Goal: Task Accomplishment & Management: Use online tool/utility

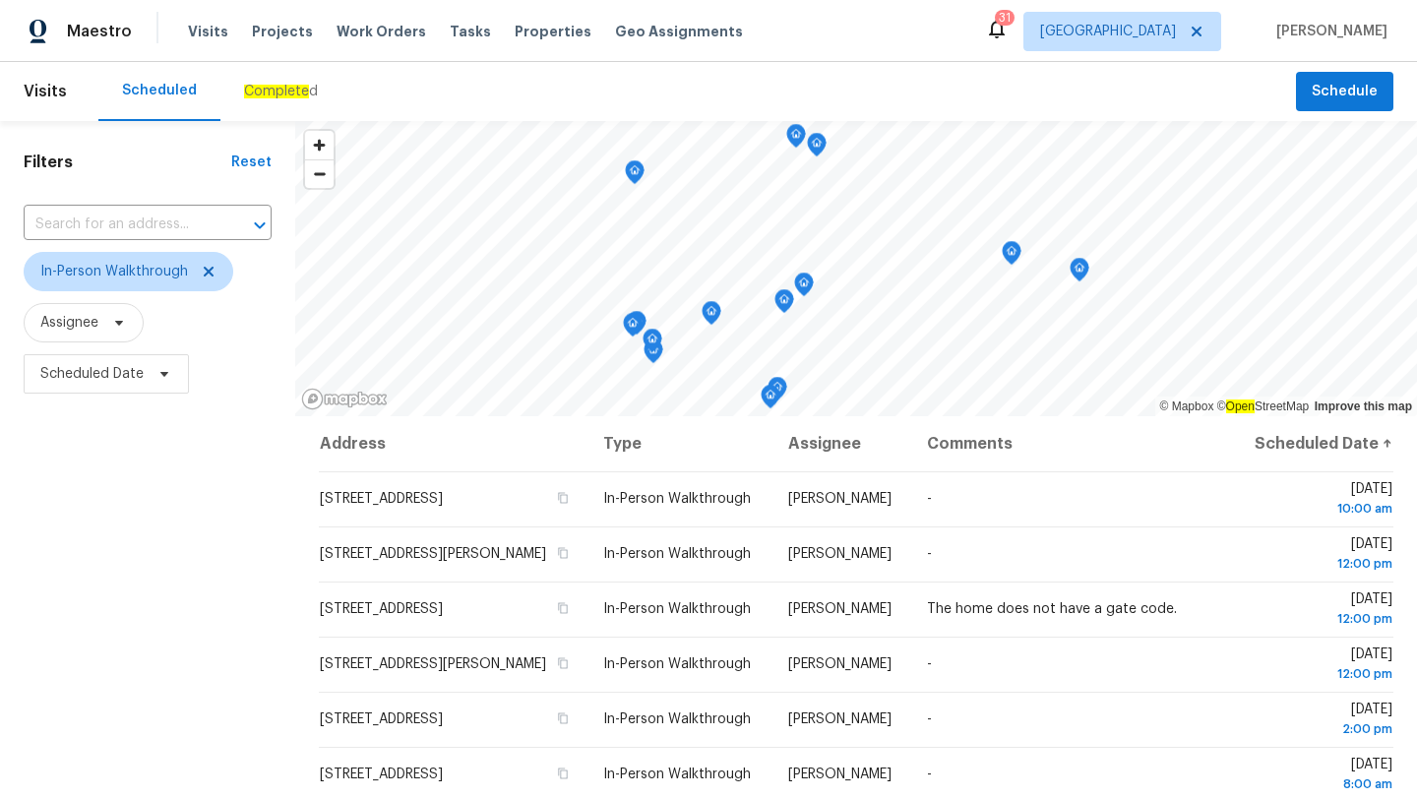
scroll to position [490, 0]
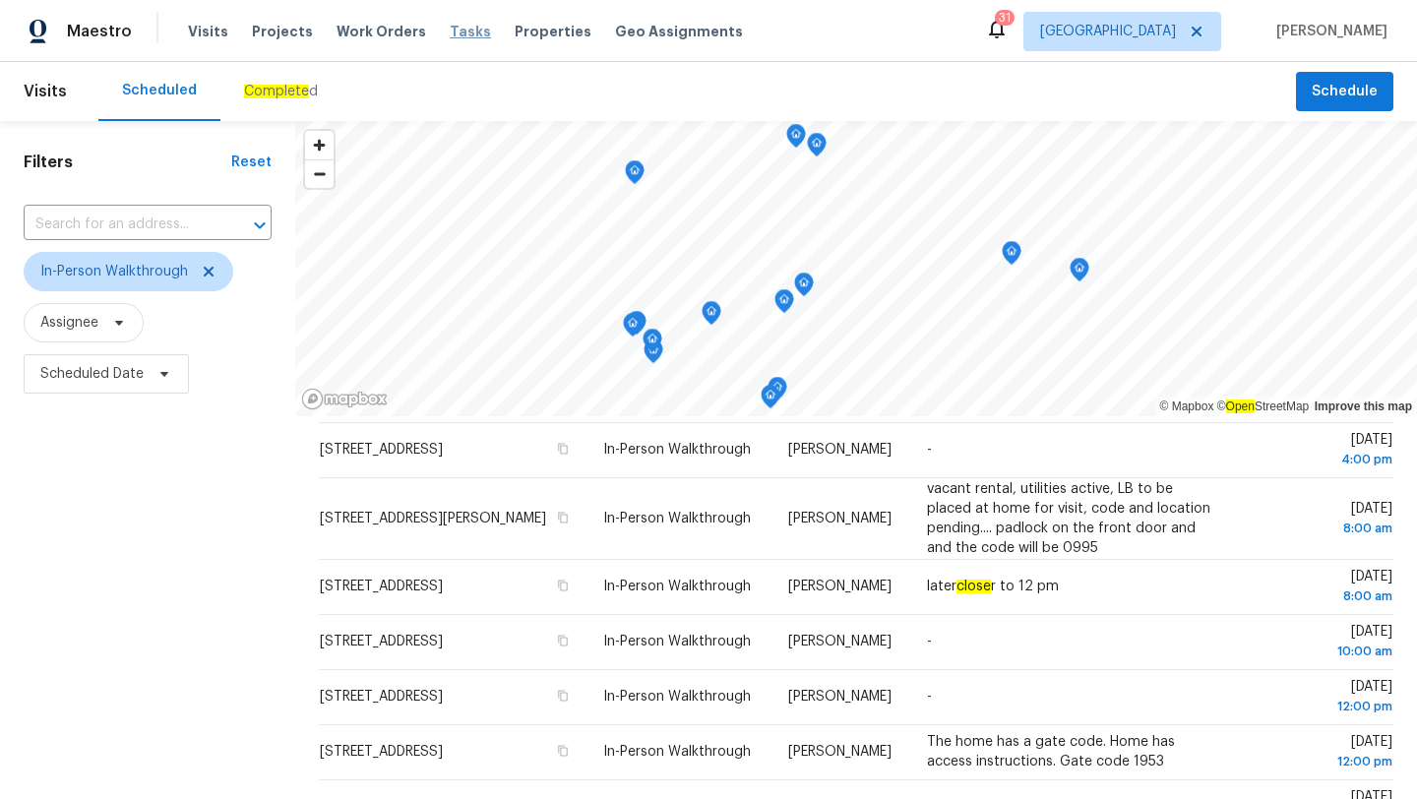
click at [454, 29] on span "Tasks" at bounding box center [470, 32] width 41 height 14
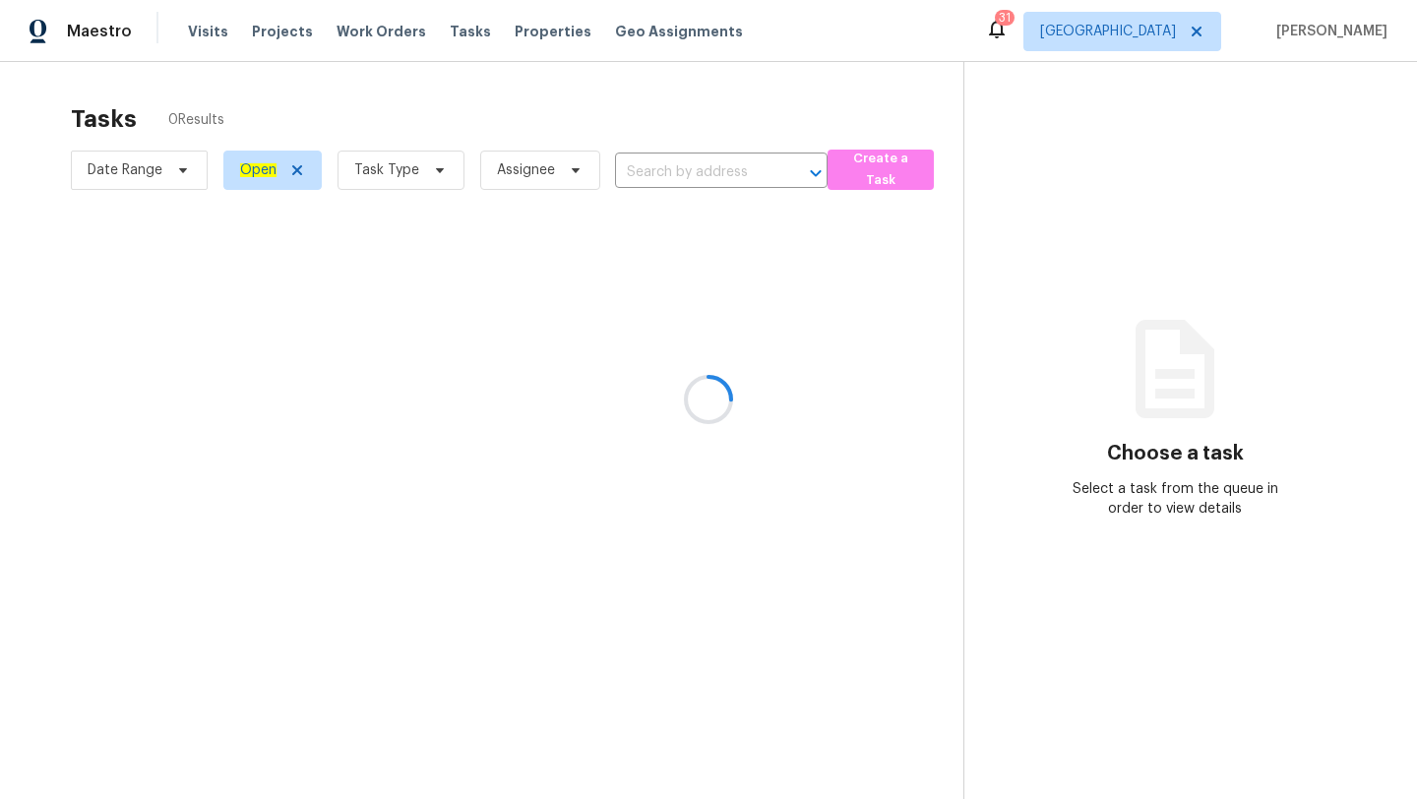
click at [407, 170] on div at bounding box center [708, 399] width 1417 height 799
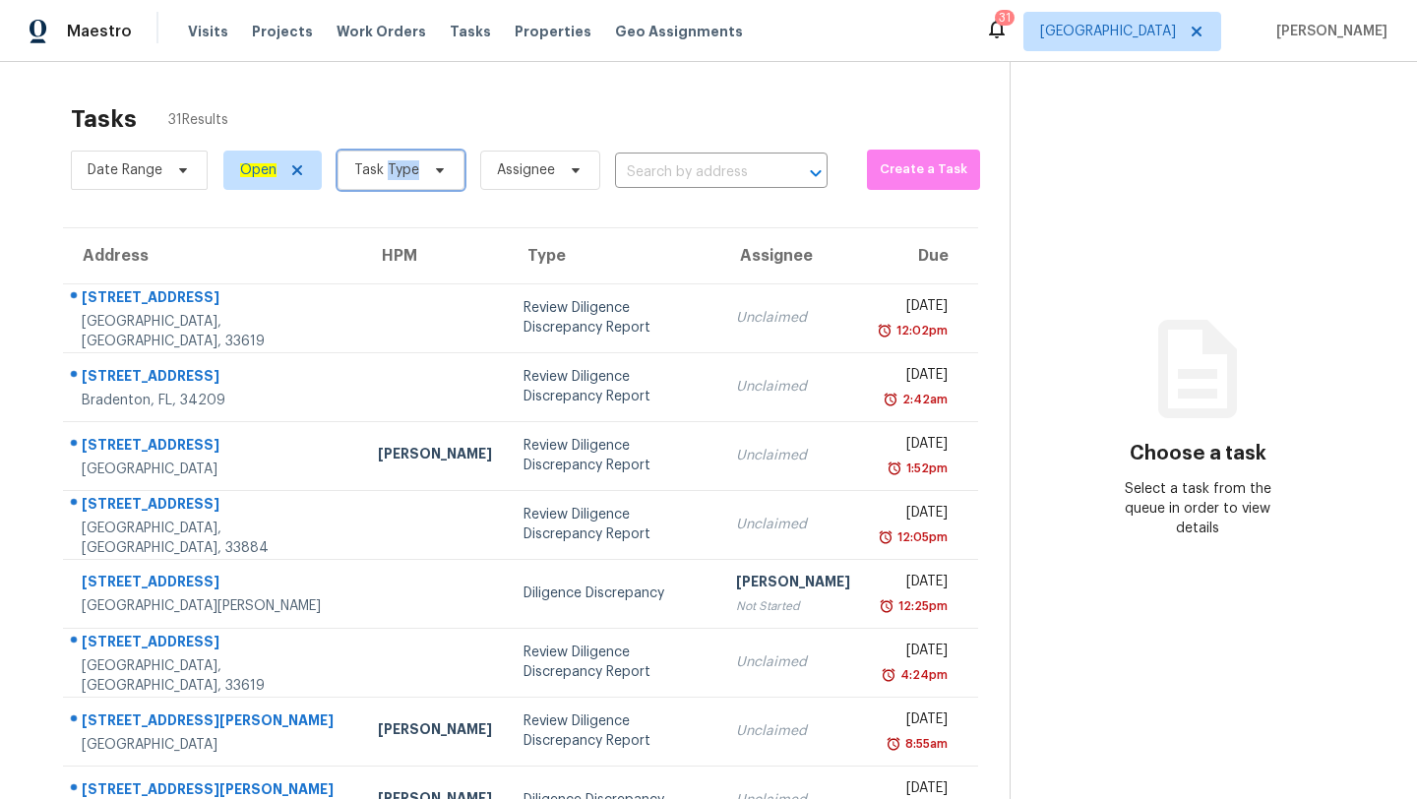
click at [407, 170] on span "Task Type" at bounding box center [386, 170] width 65 height 20
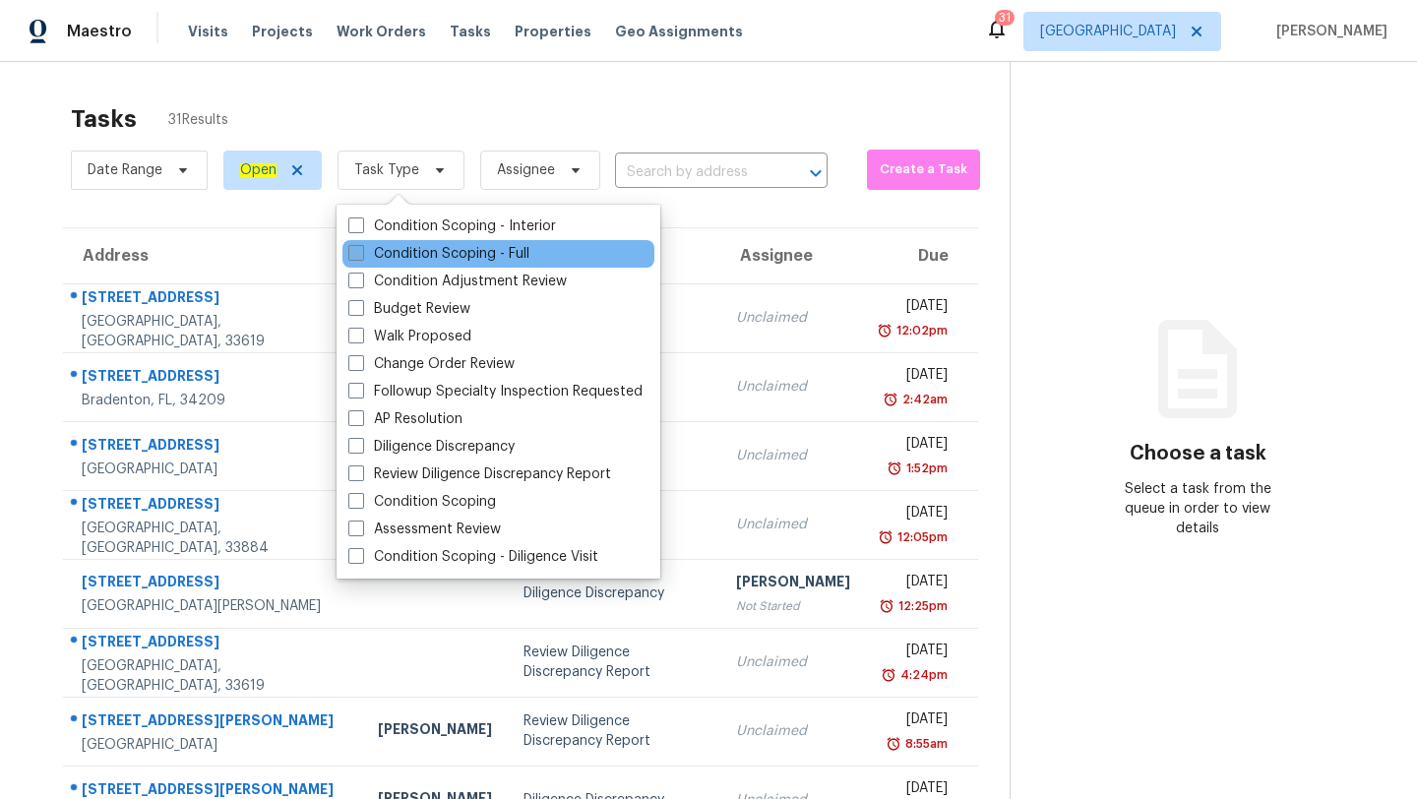
click at [447, 253] on label "Condition Scoping - Full" at bounding box center [438, 254] width 181 height 20
click at [361, 253] on input "Condition Scoping - Full" at bounding box center [354, 250] width 13 height 13
checkbox input "true"
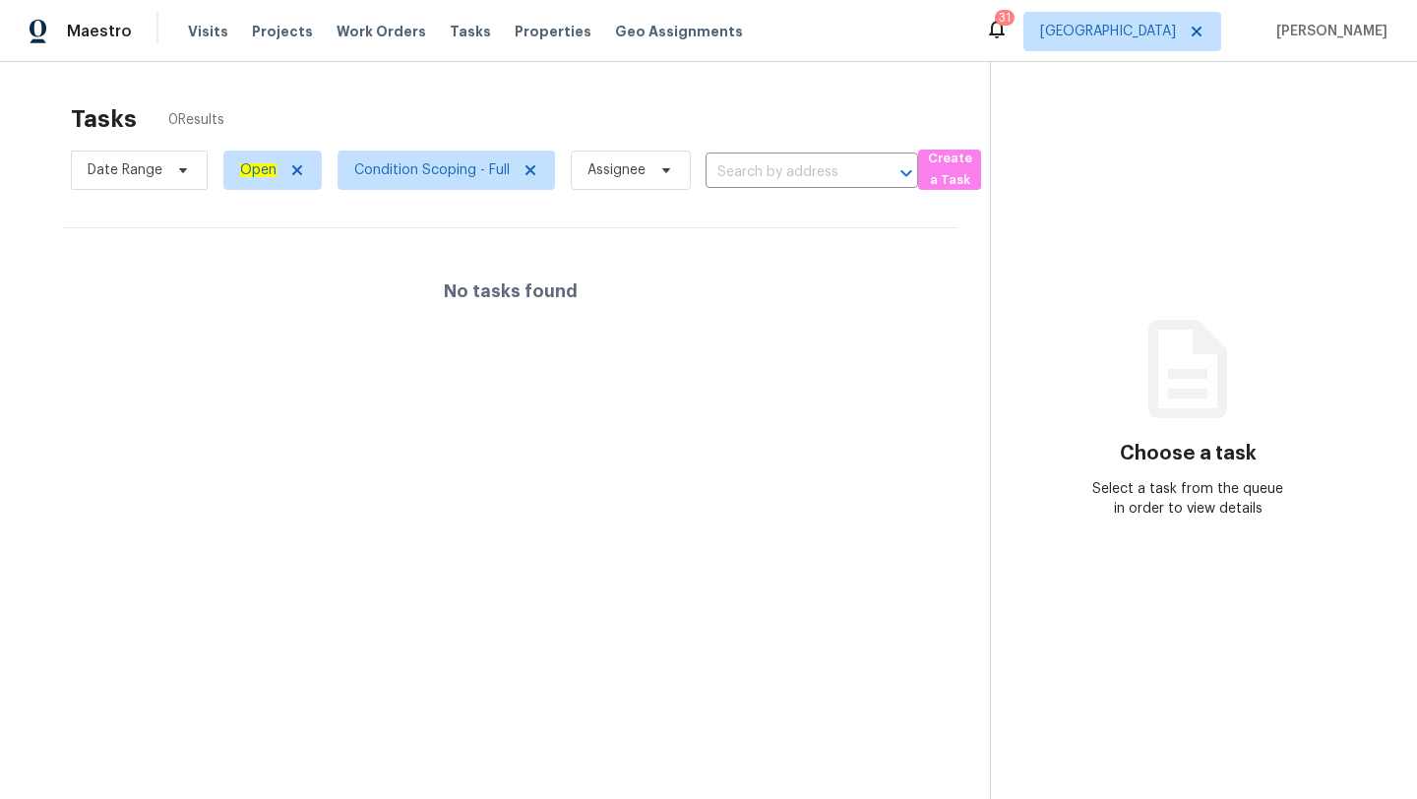
click at [860, 363] on section "Tasks 0 Results Date Range Open Condition Scoping - Full Assignee ​ Create a Ta…" at bounding box center [510, 477] width 958 height 768
click at [1133, 12] on span "[GEOGRAPHIC_DATA]" at bounding box center [1122, 31] width 198 height 39
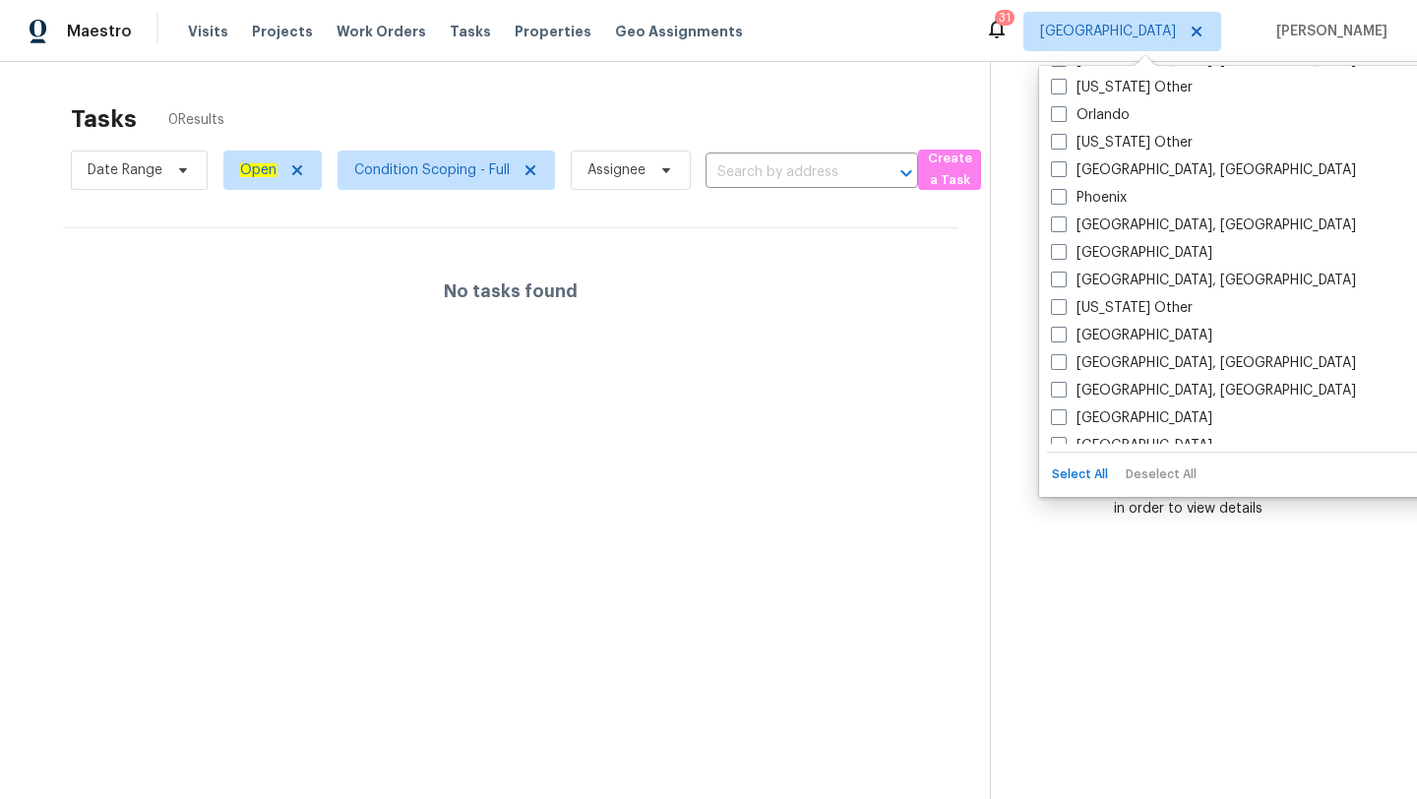
scroll to position [2226, 0]
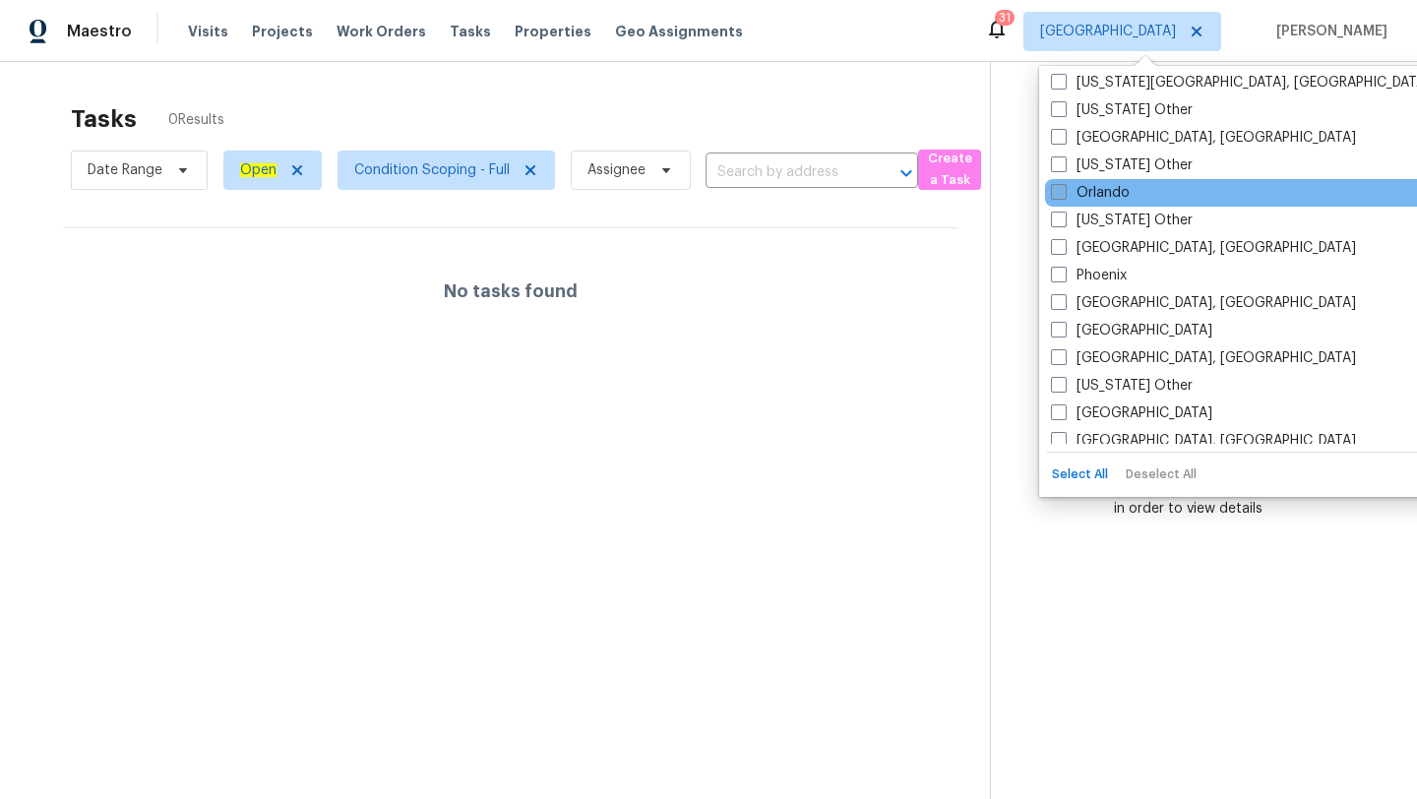
click at [1098, 195] on label "Orlando" at bounding box center [1090, 193] width 79 height 20
click at [1064, 195] on input "Orlando" at bounding box center [1057, 189] width 13 height 13
checkbox input "true"
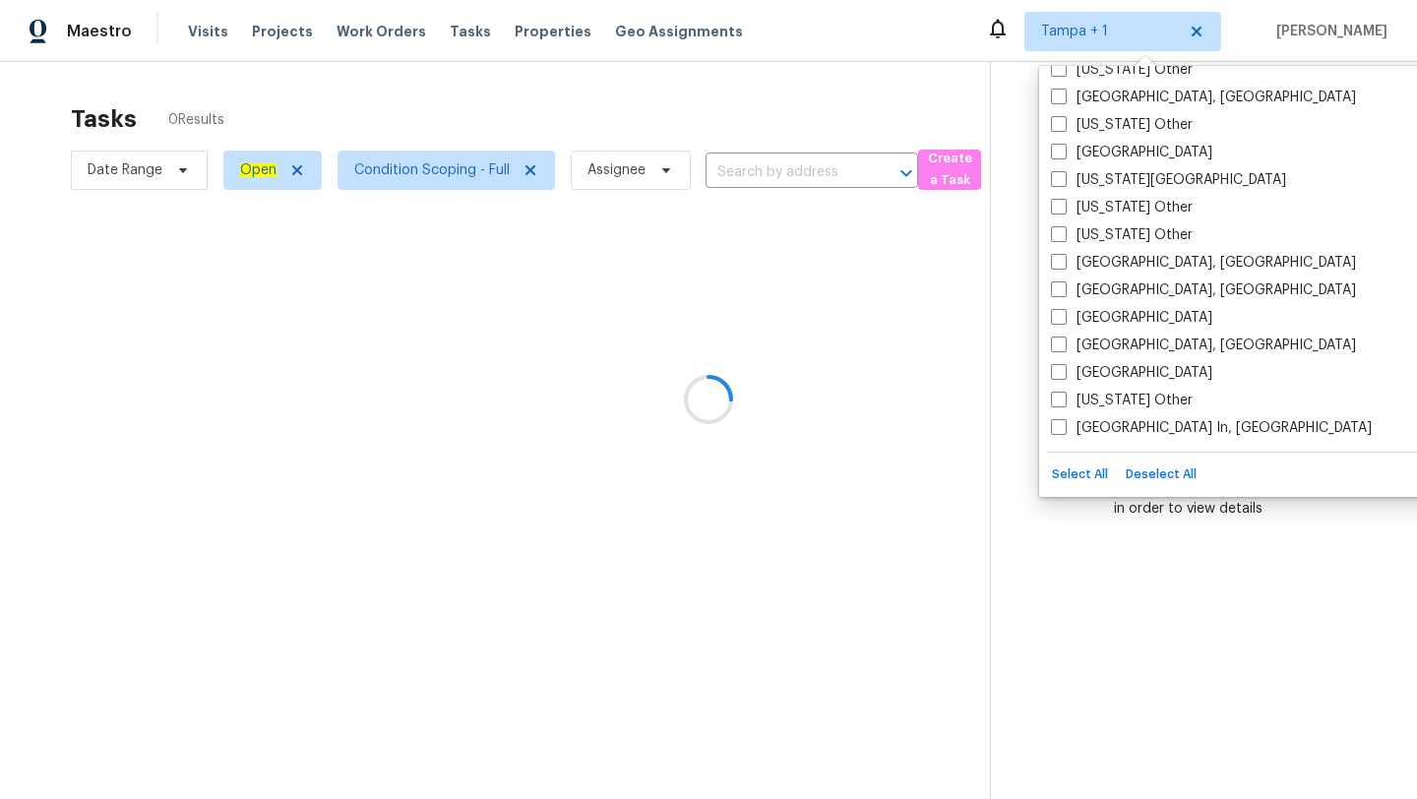
scroll to position [1117, 0]
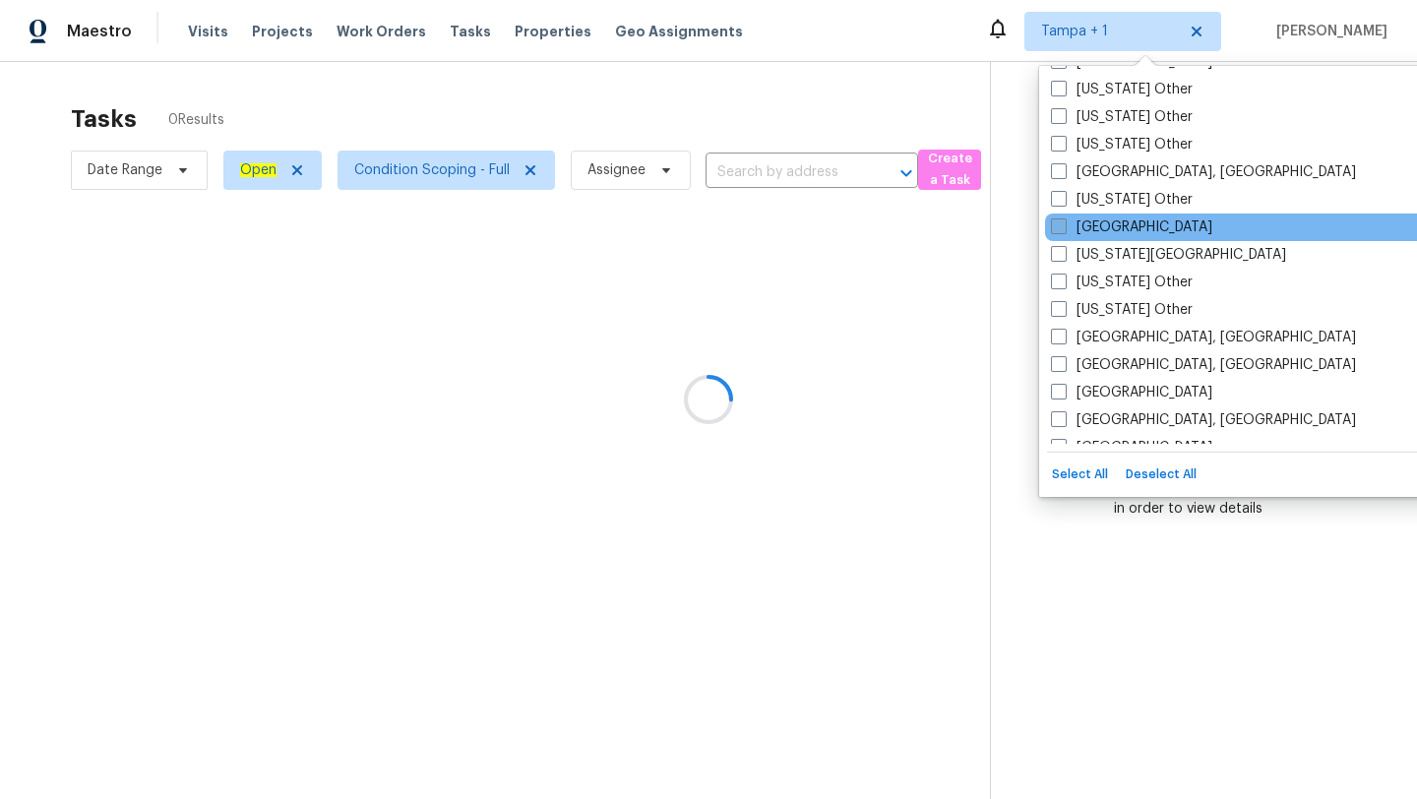
click at [1096, 221] on label "[GEOGRAPHIC_DATA]" at bounding box center [1131, 227] width 161 height 20
click at [1064, 221] on input "[GEOGRAPHIC_DATA]" at bounding box center [1057, 223] width 13 height 13
checkbox input "true"
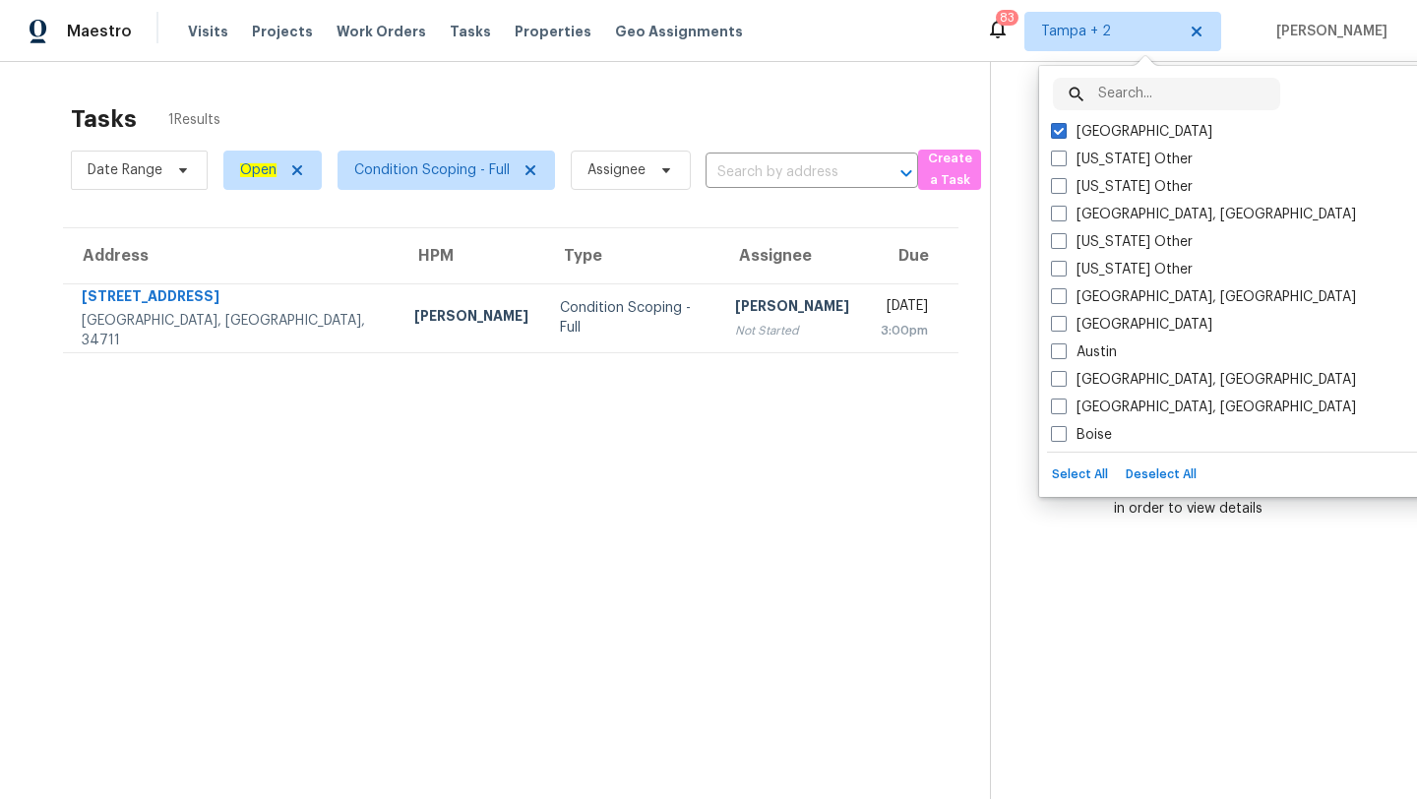
click at [1119, 84] on input "text" at bounding box center [1189, 94] width 182 height 32
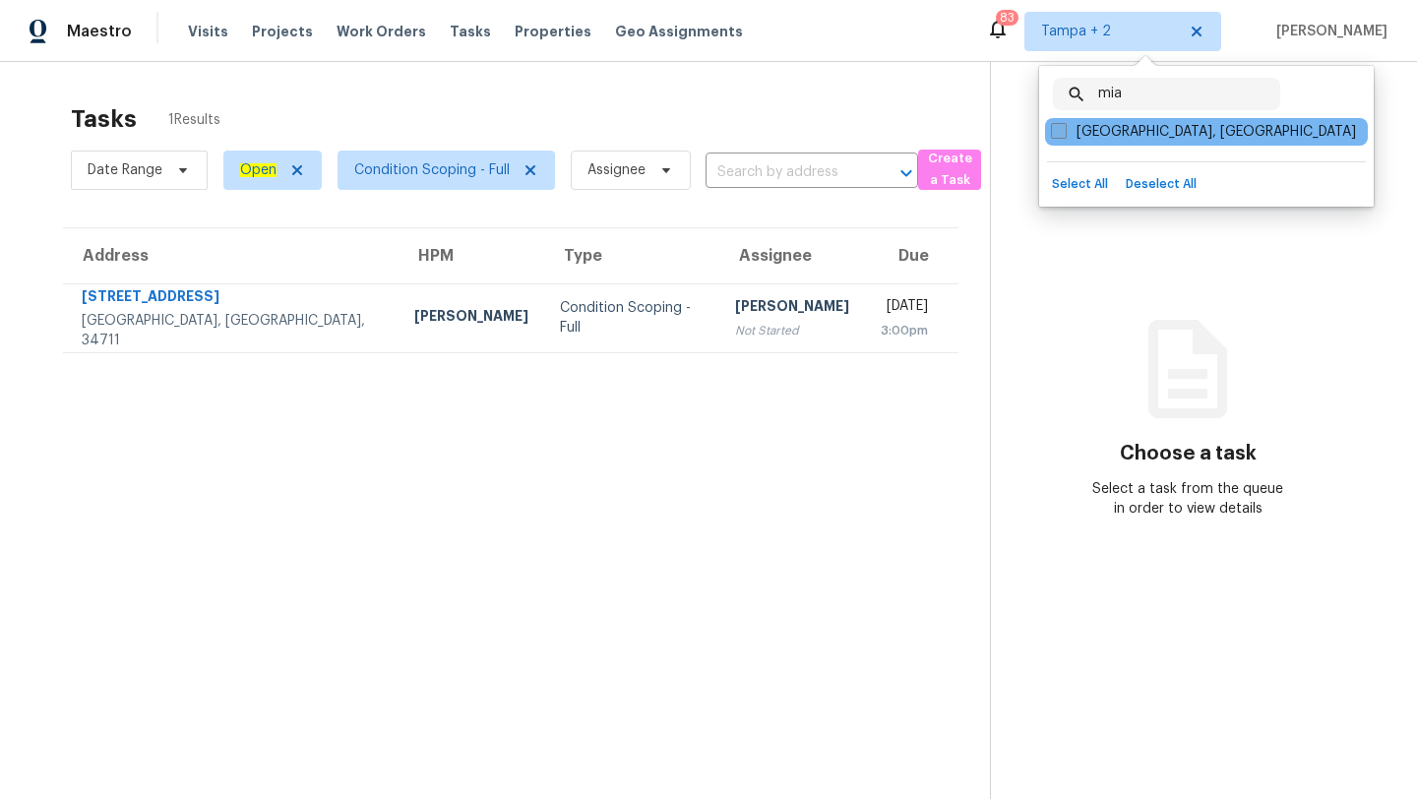
type input "mia"
click at [1119, 134] on label "[GEOGRAPHIC_DATA], [GEOGRAPHIC_DATA]" at bounding box center [1203, 132] width 305 height 20
click at [1064, 134] on input "[GEOGRAPHIC_DATA], [GEOGRAPHIC_DATA]" at bounding box center [1057, 128] width 13 height 13
checkbox input "true"
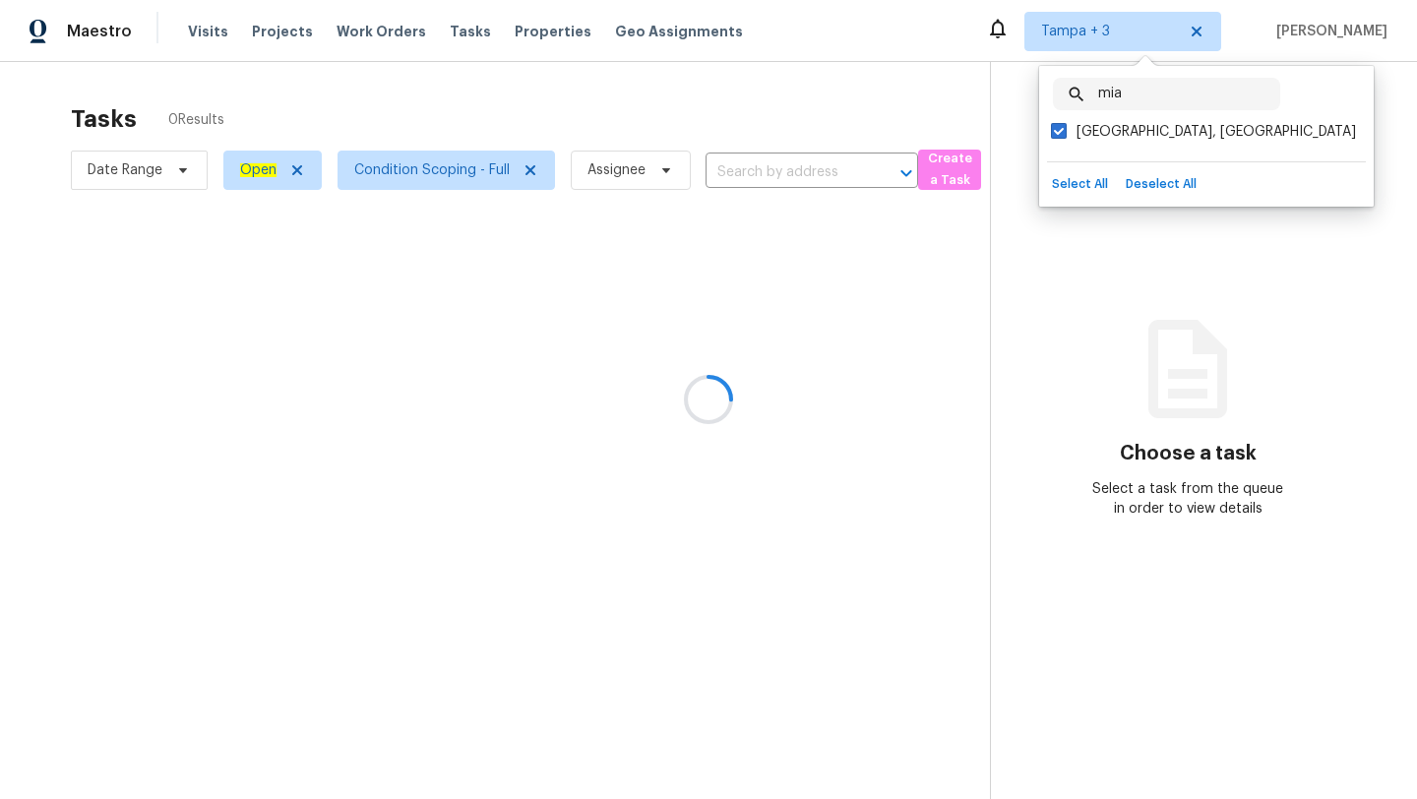
click at [1157, 98] on input "mia" at bounding box center [1189, 94] width 182 height 32
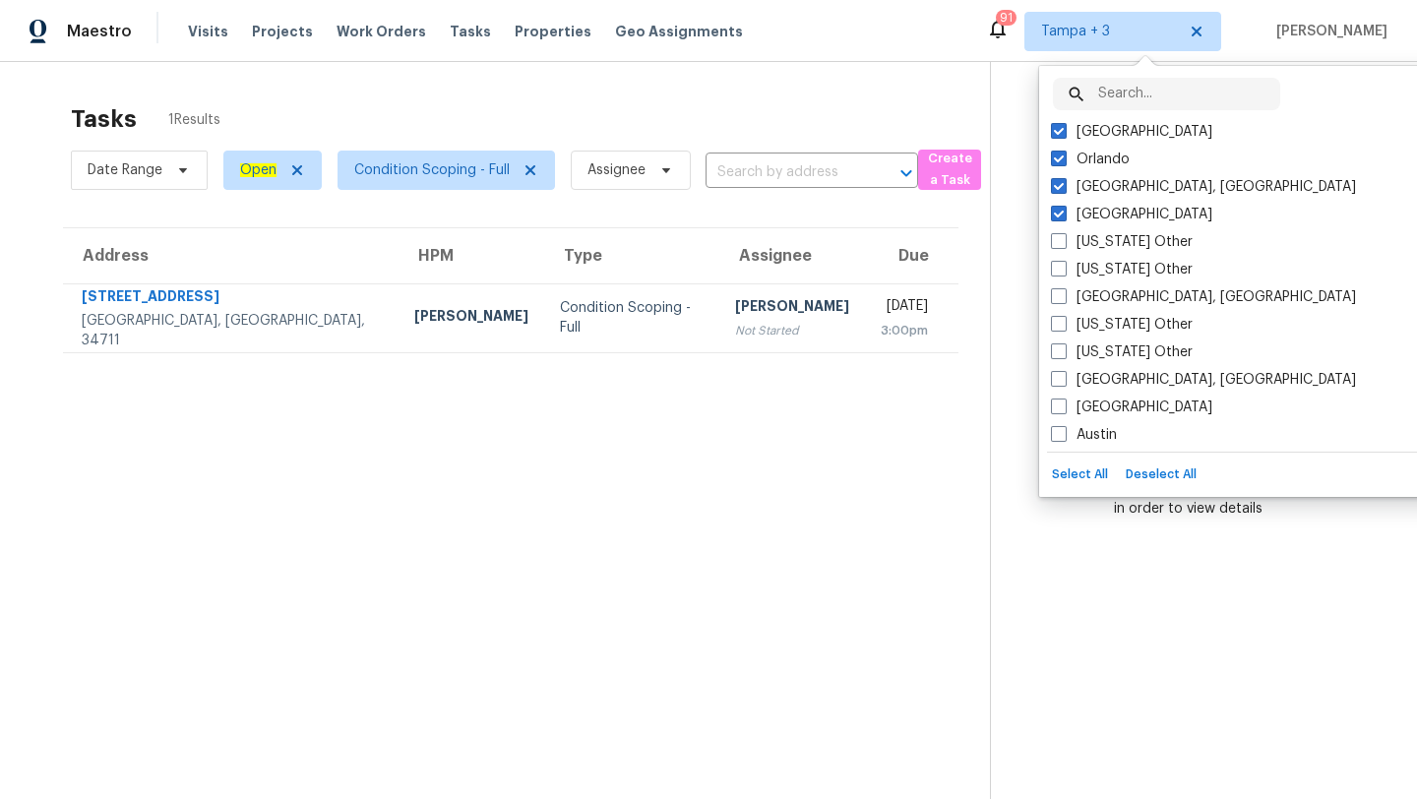
click at [492, 413] on section "Tasks 1 Results Date Range Open Condition Scoping - Full Assignee ​ Create a Ta…" at bounding box center [510, 477] width 958 height 768
